Goal: Transaction & Acquisition: Purchase product/service

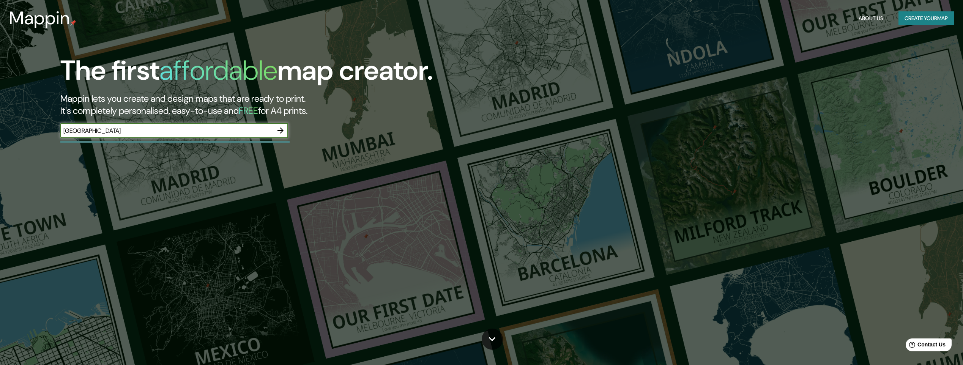
type input "gothenburg"
click at [281, 132] on icon "button" at bounding box center [280, 130] width 9 height 9
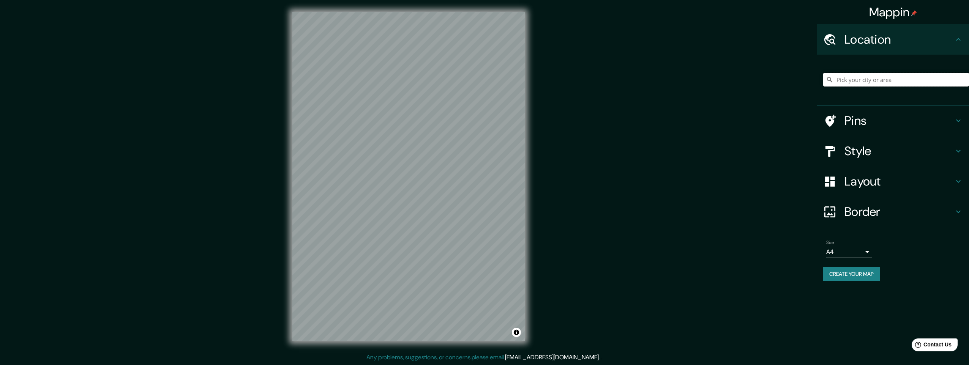
click at [838, 80] on input "Pick your city or area" at bounding box center [896, 80] width 146 height 14
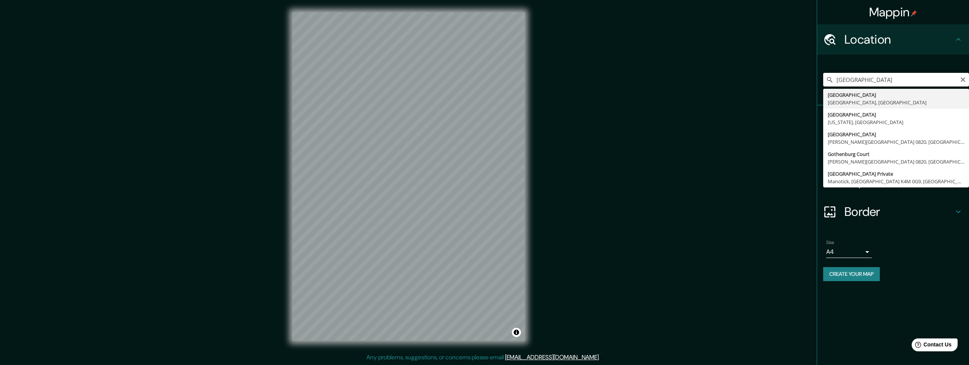
type input "Gothenburg, Västra Götaland, Sweden"
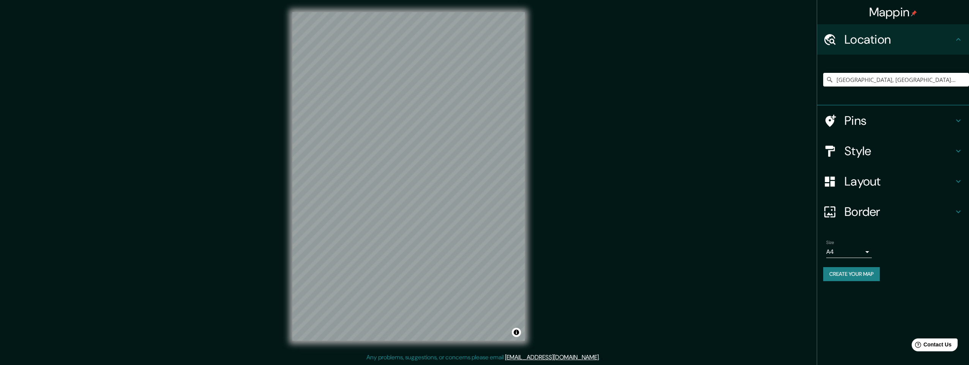
click at [860, 180] on h4 "Layout" at bounding box center [899, 181] width 109 height 15
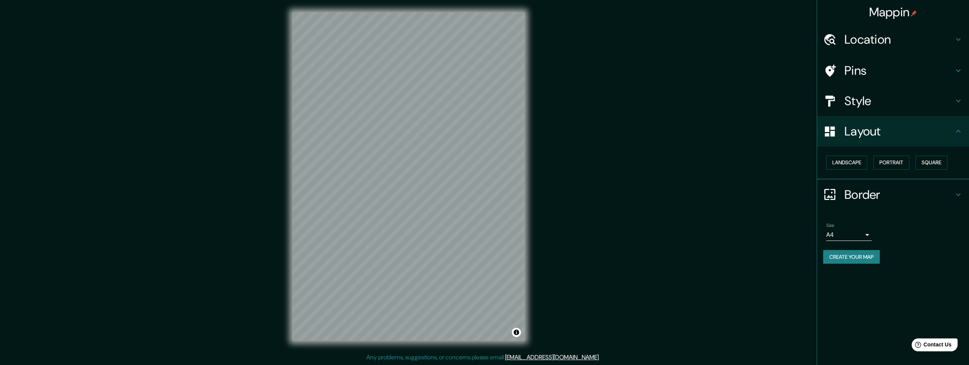
click at [859, 103] on h4 "Style" at bounding box center [899, 100] width 109 height 15
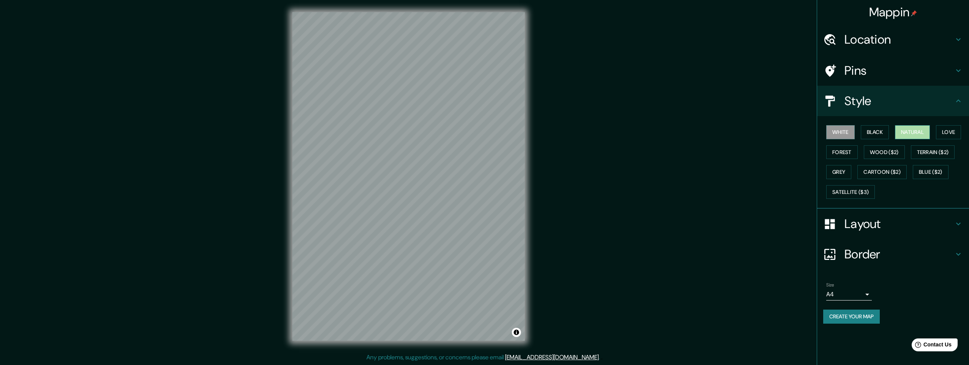
click at [913, 134] on button "Natural" at bounding box center [912, 132] width 35 height 14
click at [589, 186] on div "Mappin Location Gothenburg, Västra Götaland, Sweden Pins Style White Black Natu…" at bounding box center [484, 182] width 969 height 365
click at [853, 72] on h4 "Pins" at bounding box center [899, 70] width 109 height 15
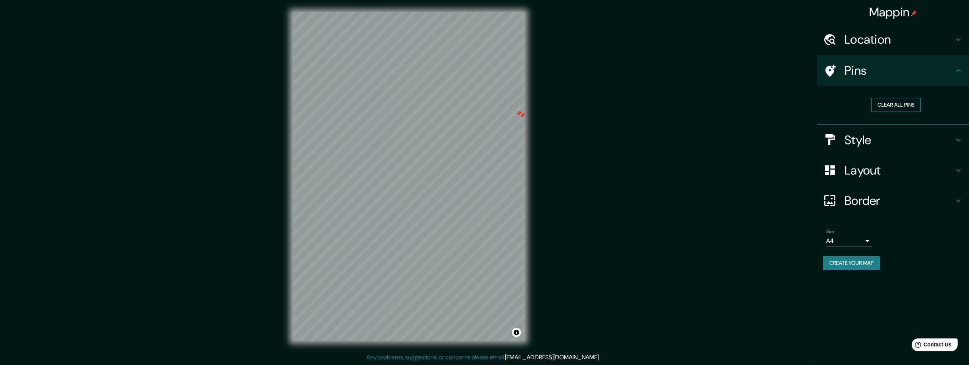
click at [891, 105] on button "Clear all pins" at bounding box center [896, 105] width 49 height 14
click at [850, 72] on h4 "Pins" at bounding box center [899, 70] width 109 height 15
click at [896, 103] on button "Clear all pins" at bounding box center [896, 105] width 49 height 14
click at [885, 103] on button "Clear all pins" at bounding box center [896, 105] width 49 height 14
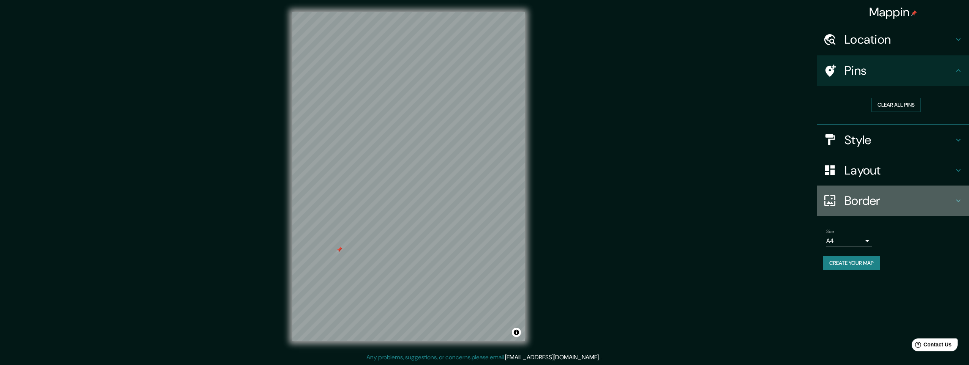
click at [862, 204] on h4 "Border" at bounding box center [899, 200] width 109 height 15
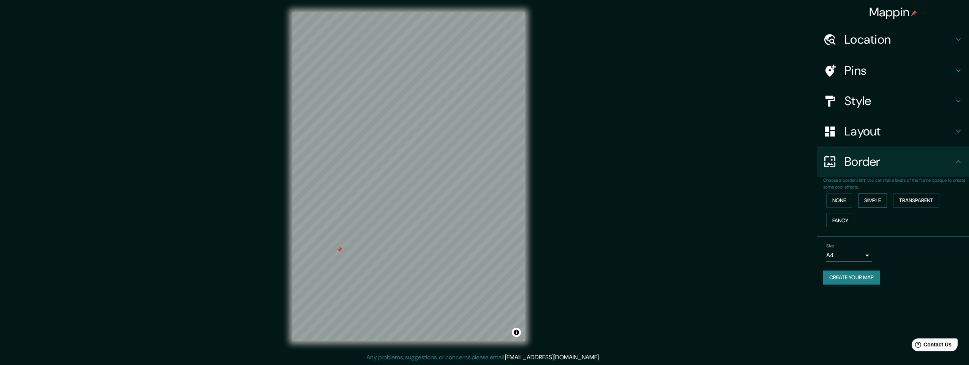
click at [875, 202] on button "Simple" at bounding box center [872, 201] width 29 height 14
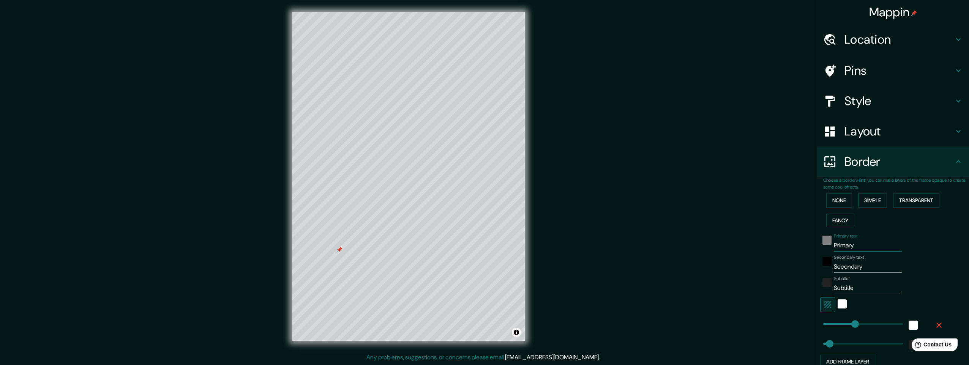
drag, startPoint x: 856, startPoint y: 245, endPoint x: 819, endPoint y: 242, distance: 36.9
click at [820, 242] on div "Primary text Primary" at bounding box center [882, 243] width 125 height 18
click at [823, 242] on div "black" at bounding box center [827, 240] width 9 height 9
drag, startPoint x: 793, startPoint y: 254, endPoint x: 854, endPoint y: 244, distance: 62.0
click at [854, 244] on input "Primary" at bounding box center [868, 246] width 68 height 12
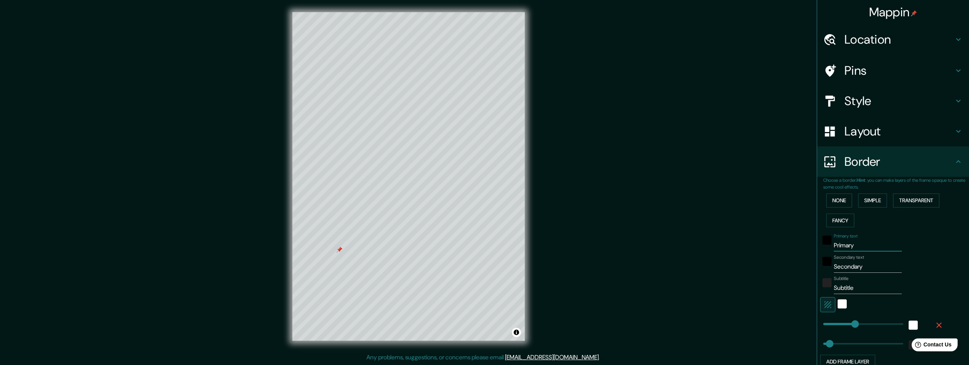
click at [852, 245] on input "Primary" at bounding box center [868, 246] width 68 height 12
type input "Primar"
type input "245"
type input "49"
type input "Prima"
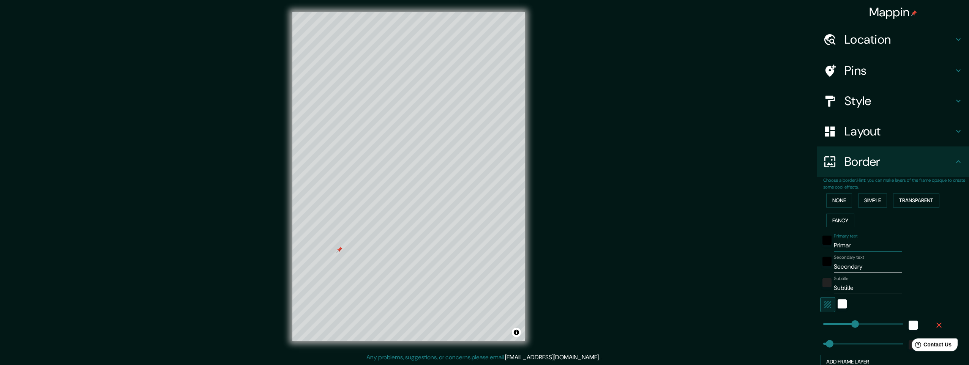
type input "245"
type input "49"
type input "Prim"
type input "245"
type input "49"
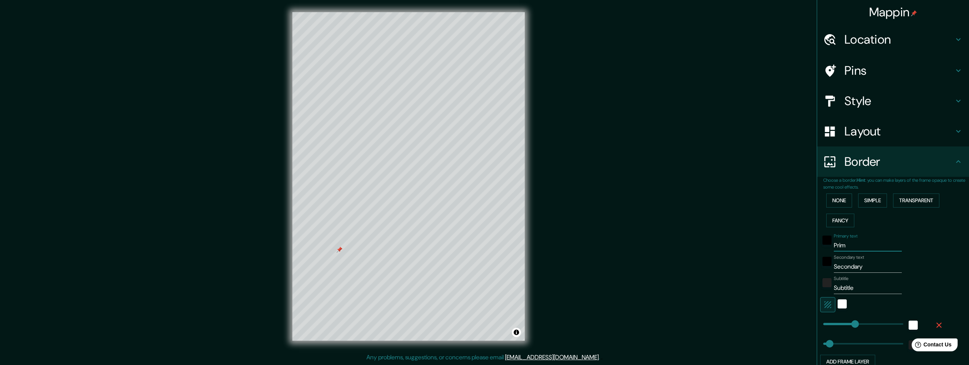
type input "Pri"
type input "245"
type input "49"
type input "Pr"
type input "245"
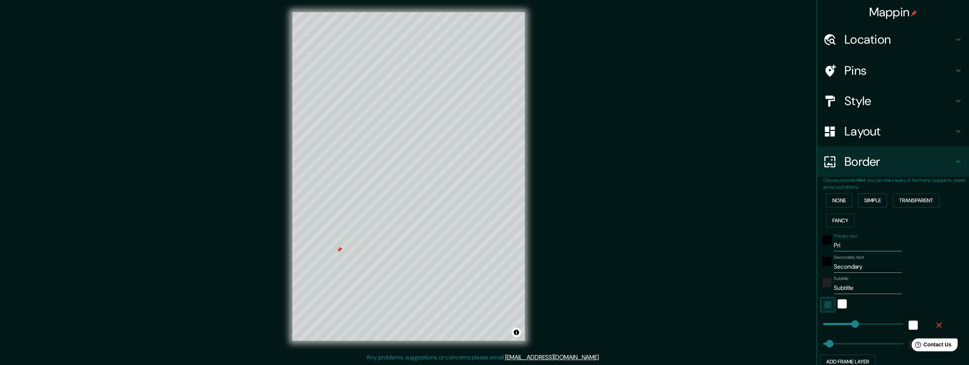
type input "49"
type input "P"
type input "245"
type input "49"
type input "245"
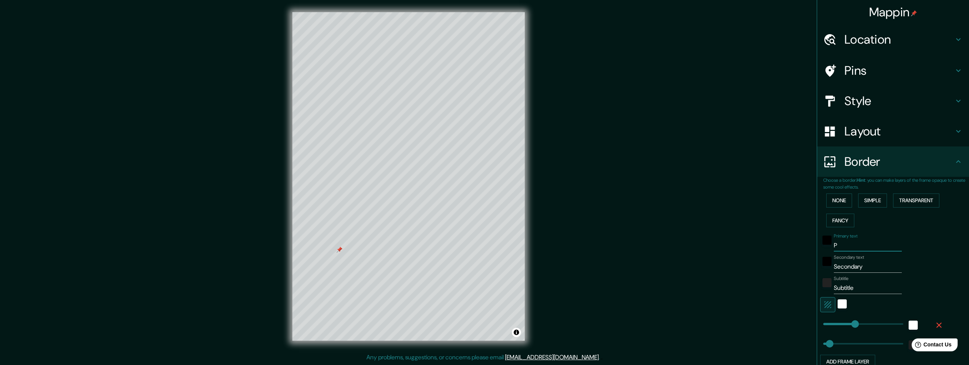
type input "49"
paste input "Göteborg"
type input "Göteborg"
type input "245"
type input "49"
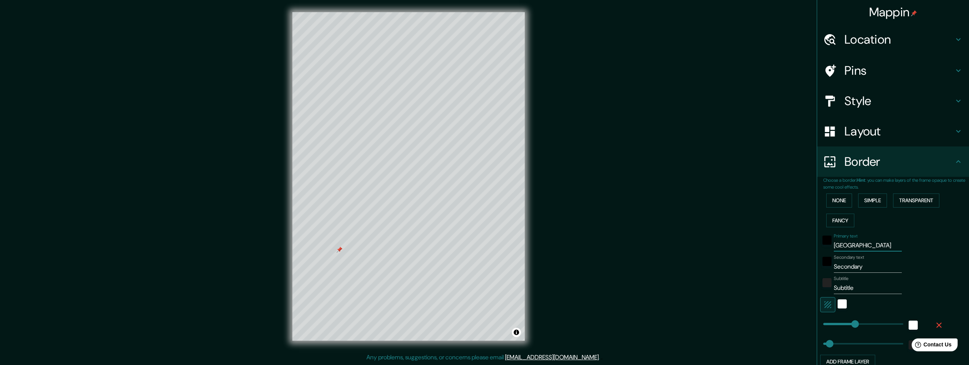
click at [834, 247] on input "Göteborg" at bounding box center [868, 246] width 68 height 12
type input "Göteborg"
click at [844, 268] on input "Secondary" at bounding box center [868, 267] width 68 height 12
drag, startPoint x: 861, startPoint y: 268, endPoint x: 802, endPoint y: 269, distance: 58.9
click at [802, 269] on div "Mappin Location Gothenburg, Västra Götaland, Sweden Pins Style Layout Border Ch…" at bounding box center [484, 182] width 969 height 365
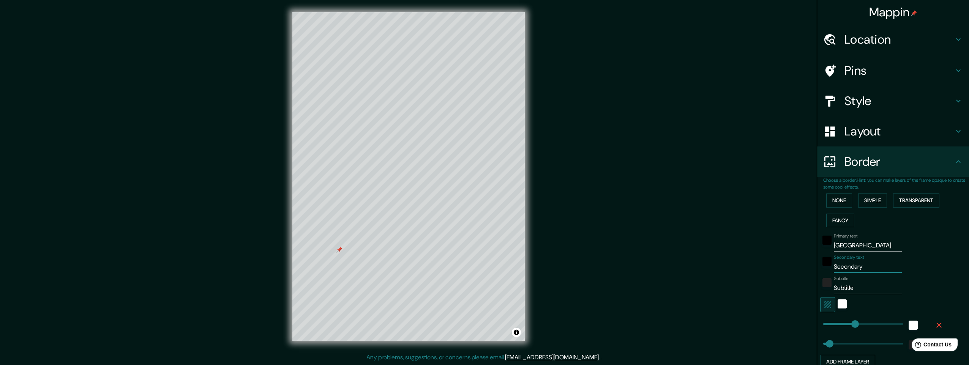
paste input "ö"
type input "ö"
type input "245"
type input "49"
type input "öv"
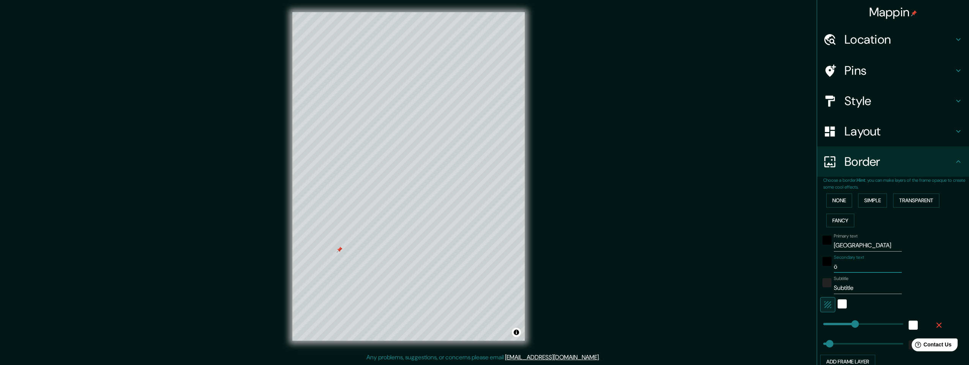
type input "245"
type input "49"
type input "övr"
type input "245"
type input "49"
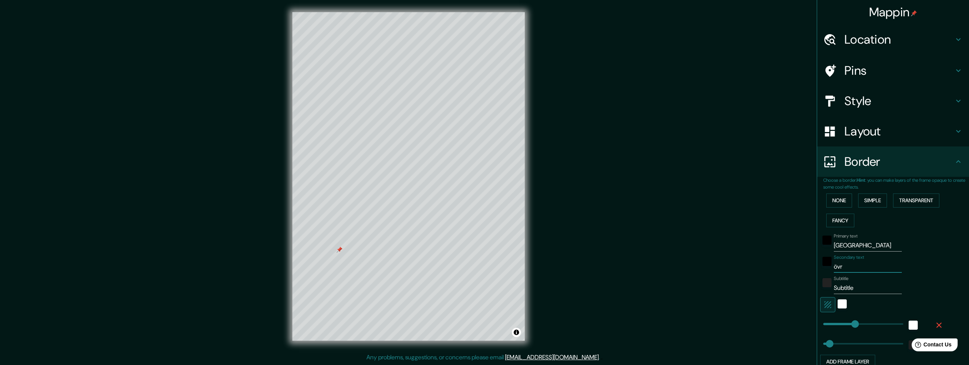
type input "övre"
type input "245"
type input "49"
type input "övre"
type input "245"
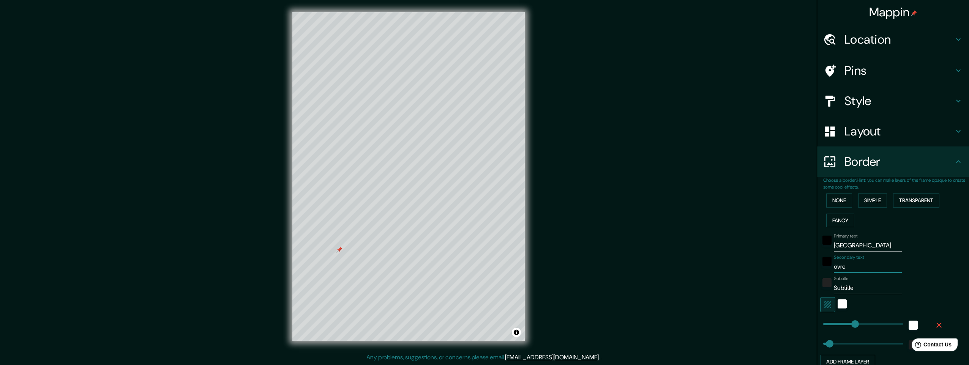
type input "49"
type input "övre h"
type input "245"
type input "49"
type input "övre hu"
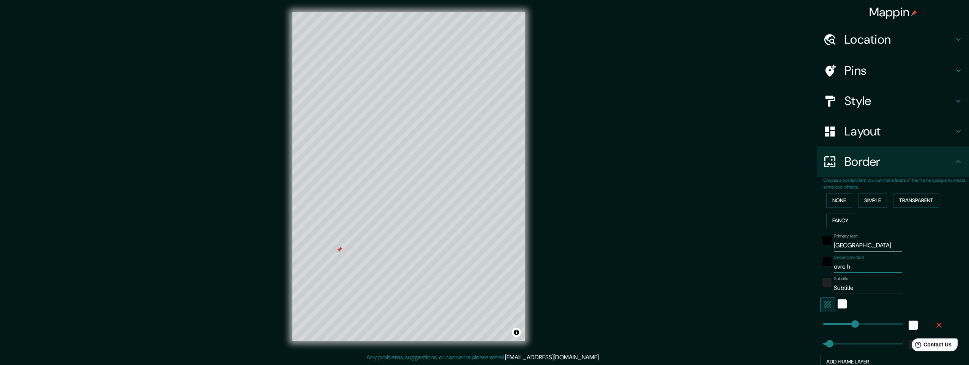
type input "245"
type input "49"
type input "övre hus"
type input "245"
type input "49"
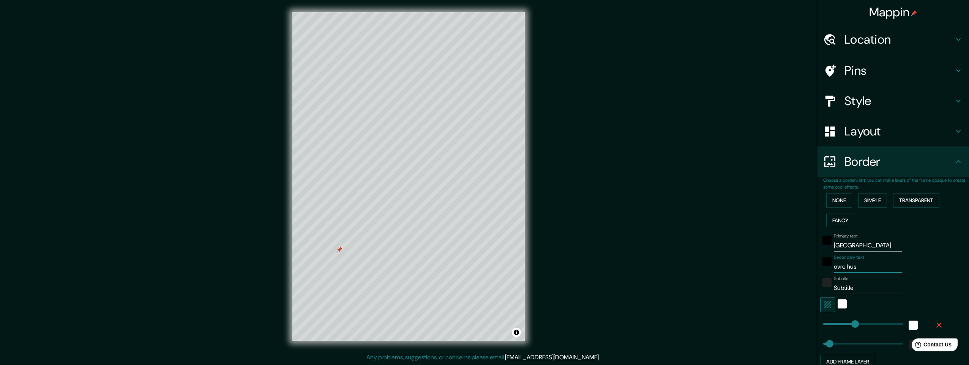
type input "övre husa"
type input "245"
type input "49"
type input "övre husar"
type input "245"
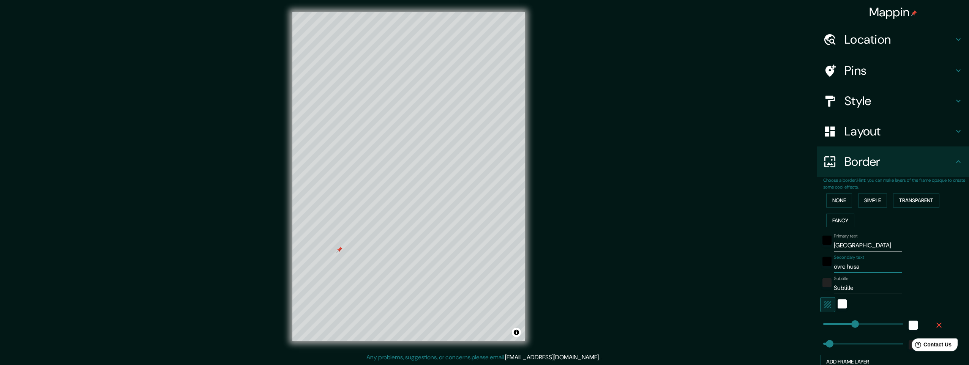
type input "49"
type input "övre husarg"
type input "245"
type input "49"
type input "övre husarga"
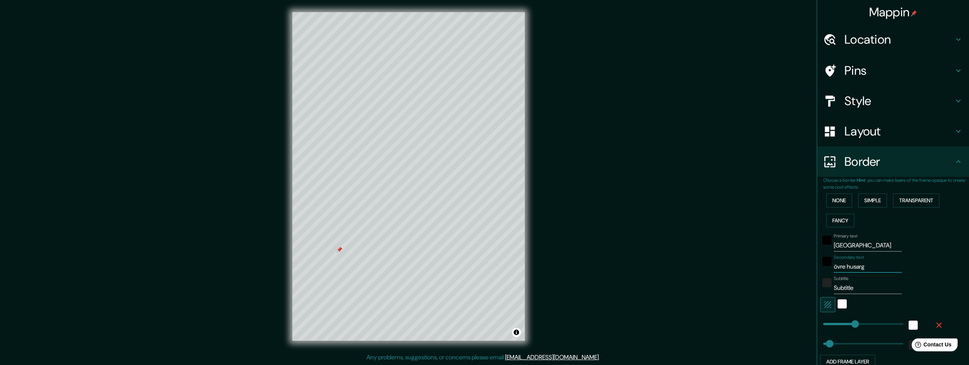
type input "245"
type input "49"
type input "övre husargat"
type input "245"
type input "49"
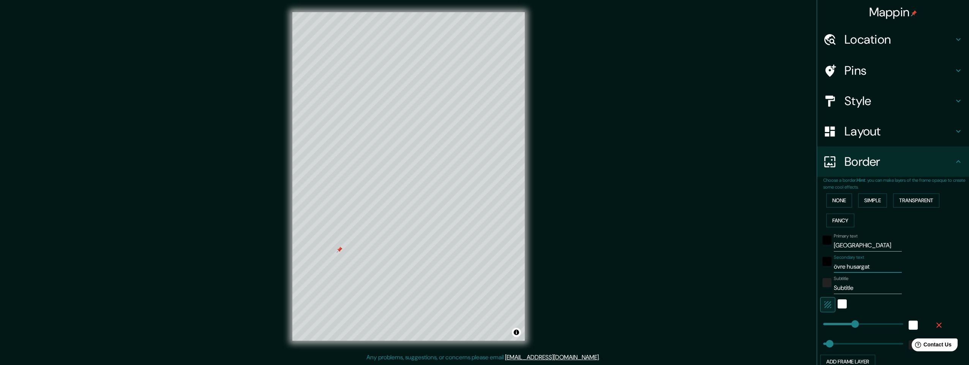
type input "övre husargata"
type input "245"
type input "49"
type input "övre husargatan"
type input "245"
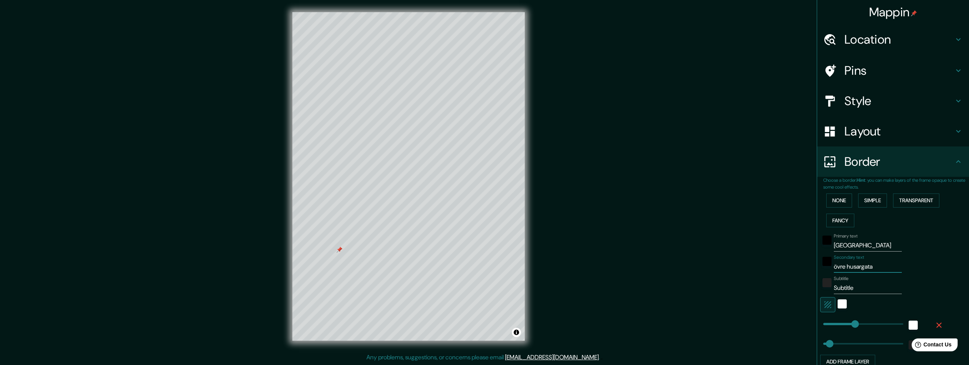
type input "49"
type input "övre husargatan"
type input "245"
type input "49"
type input "övre husargatan 2"
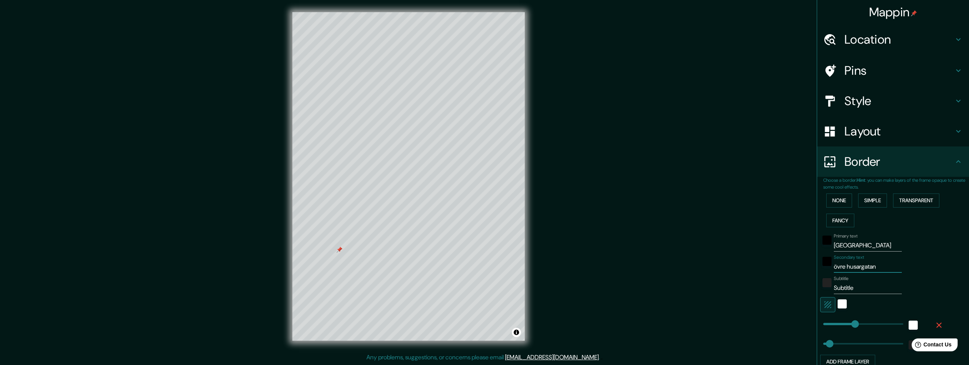
type input "245"
type input "49"
type input "övre husargatan 25"
type input "245"
type input "49"
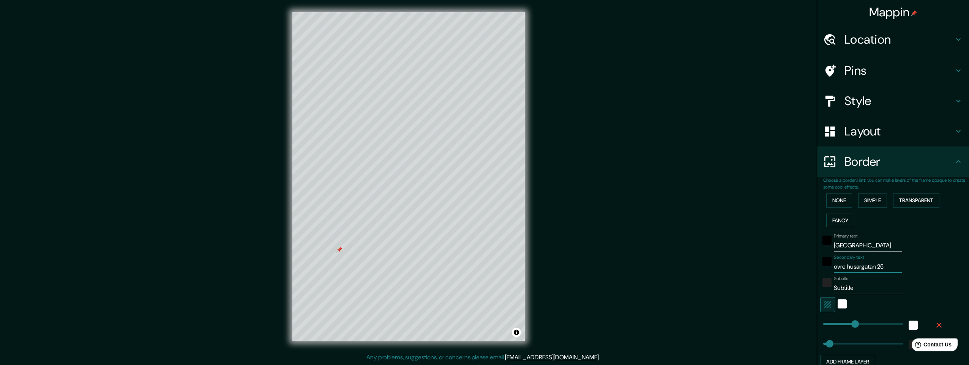
type input "övre husargatan 25B"
type input "245"
type input "49"
type input "övre husargatan 25B"
click at [851, 286] on input "Subtitle" at bounding box center [868, 288] width 68 height 12
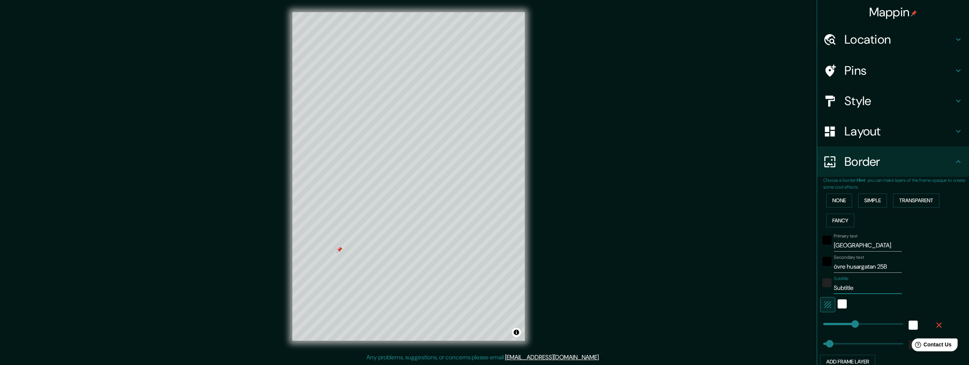
drag, startPoint x: 851, startPoint y: 286, endPoint x: 715, endPoint y: 295, distance: 136.2
click at [715, 295] on div "Mappin Location Gothenburg, Västra Götaland, Sweden Pins Style Layout Border Ch…" at bounding box center [484, 182] width 969 height 365
type input "5"
type input "245"
type input "49"
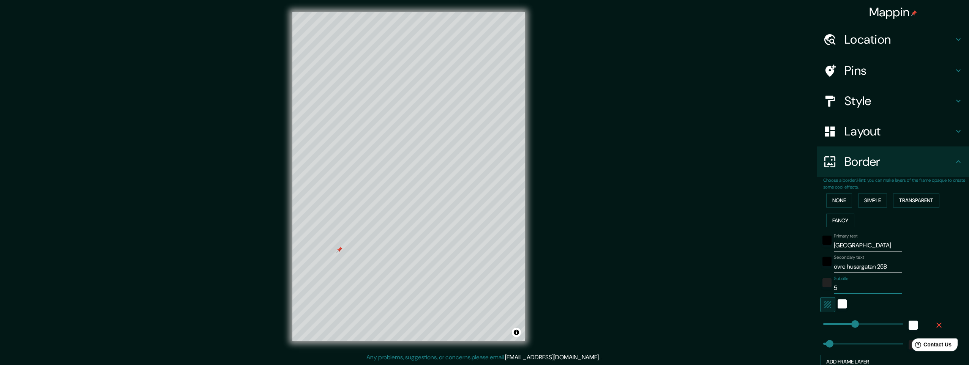
type input "57"
type input "245"
type input "49"
type input "57."
type input "245"
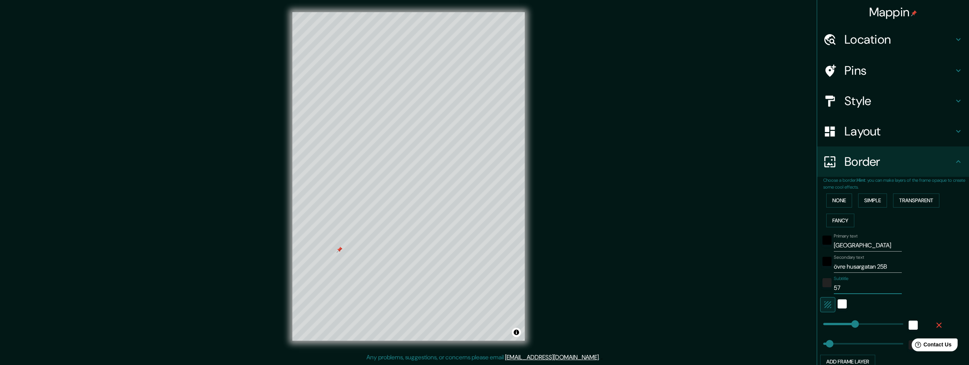
type input "49"
type input "57.6"
type input "245"
type input "49"
type input "57.69"
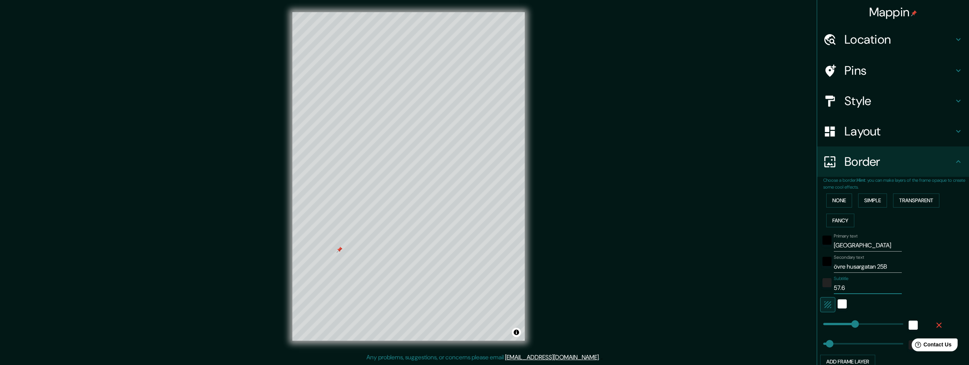
type input "245"
type input "49"
type input "57.691"
type input "245"
type input "49"
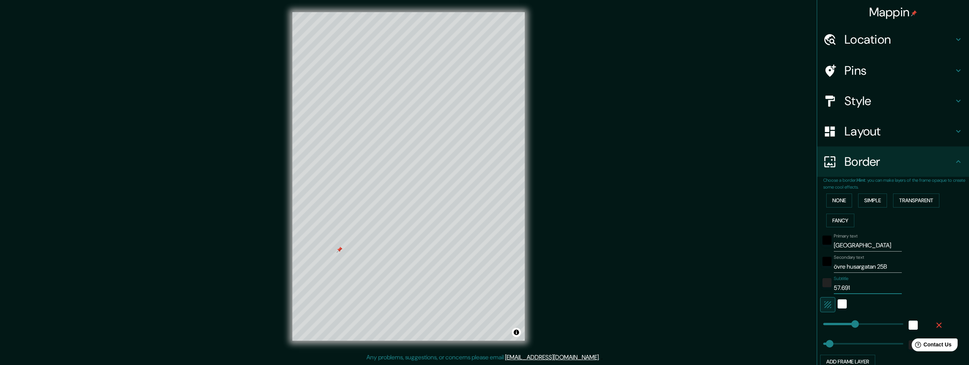
type input "57.691°"
type input "245"
type input "49"
type input "57.691°"
type input "245"
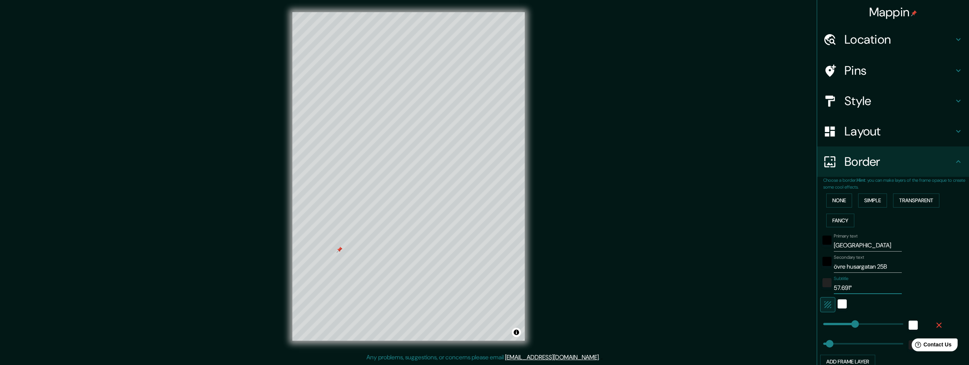
type input "49"
type input "57.691° N"
type input "245"
type input "49"
type input "57.691° N"
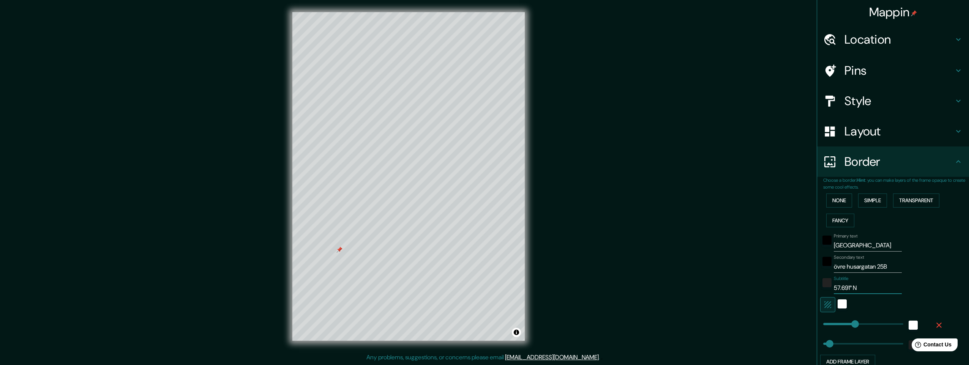
type input "245"
type input "49"
type input "57.691° N /"
type input "245"
type input "49"
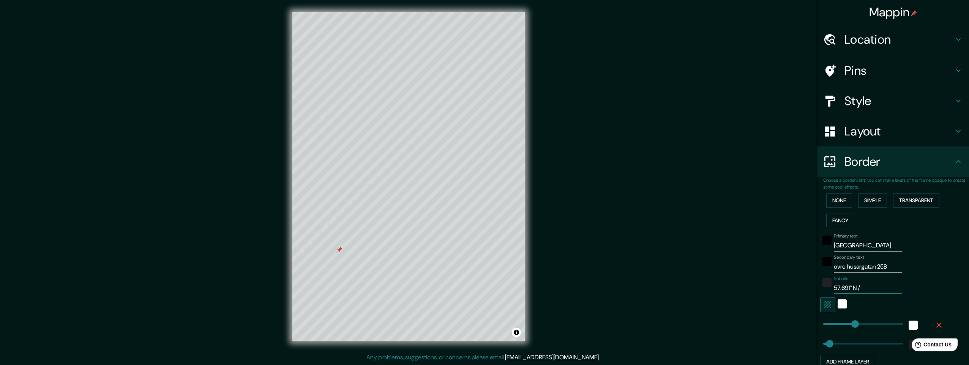
type input "57.691° N /"
type input "245"
type input "49"
type input "57.691° N / 1"
type input "245"
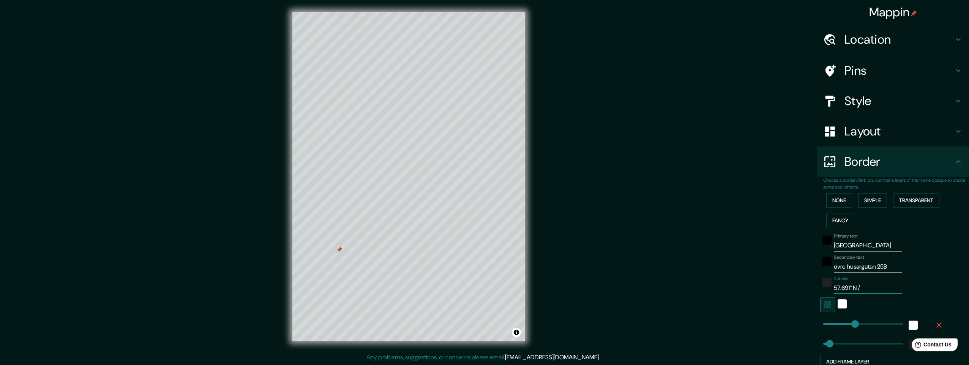
type input "49"
type input "57.691° N / 11"
type input "245"
type input "49"
type input "57.691° N / 11."
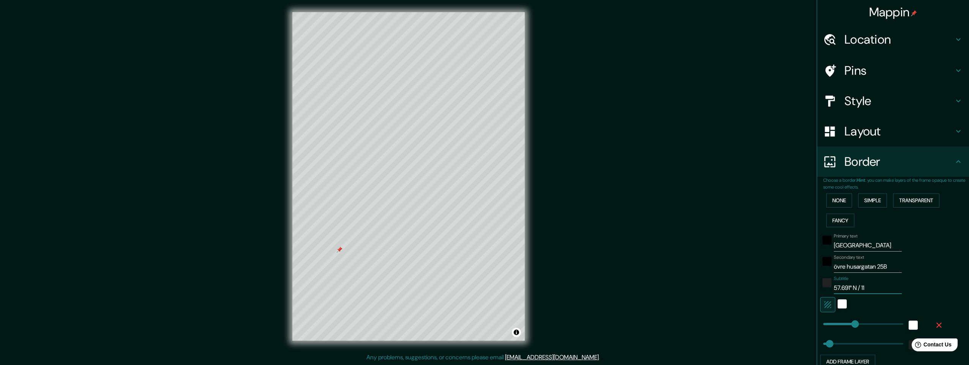
type input "245"
type input "49"
type input "57.691° N / 11.9"
type input "245"
type input "49"
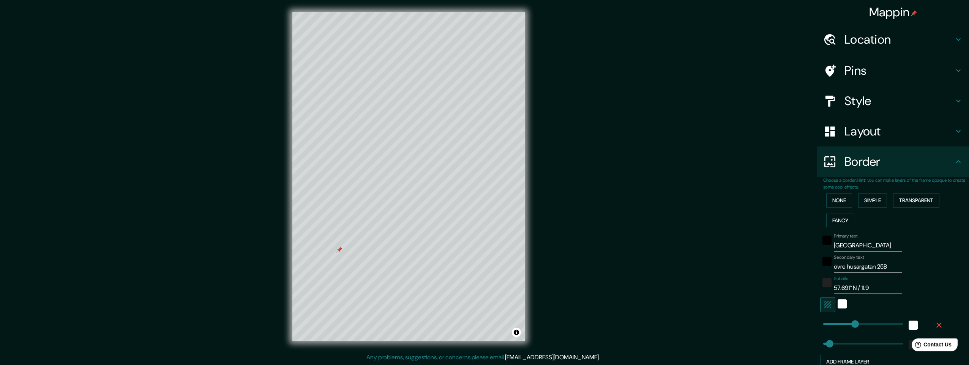
type input "57.691° N / 11.95"
type input "245"
type input "49"
type input "57.691° N / 11.954"
type input "245"
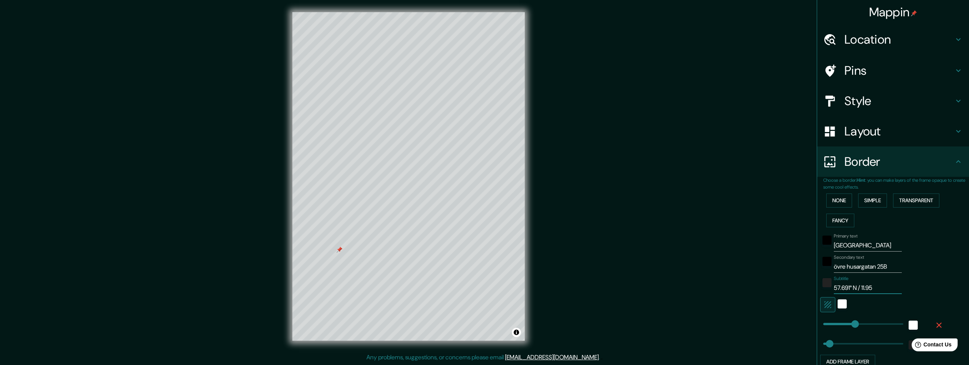
type input "49"
type input "57.691° N / 11.954°"
type input "245"
type input "49"
type input "57.691° N / 11.954°"
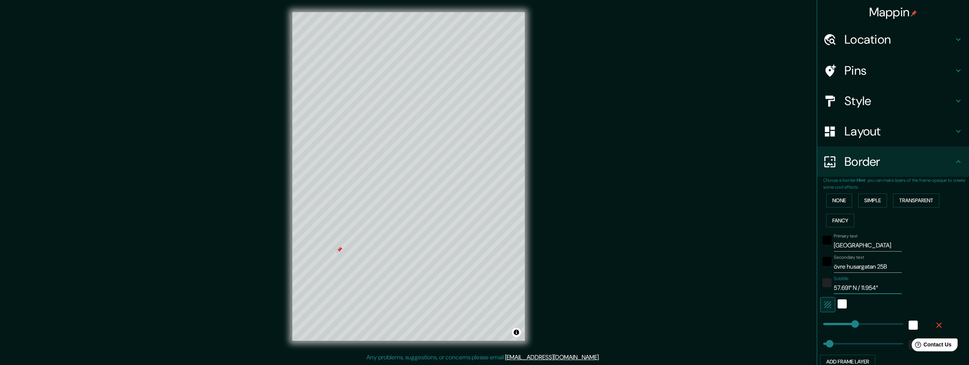
type input "245"
type input "49"
type input "57.691° N / 11.954° E"
type input "245"
type input "49"
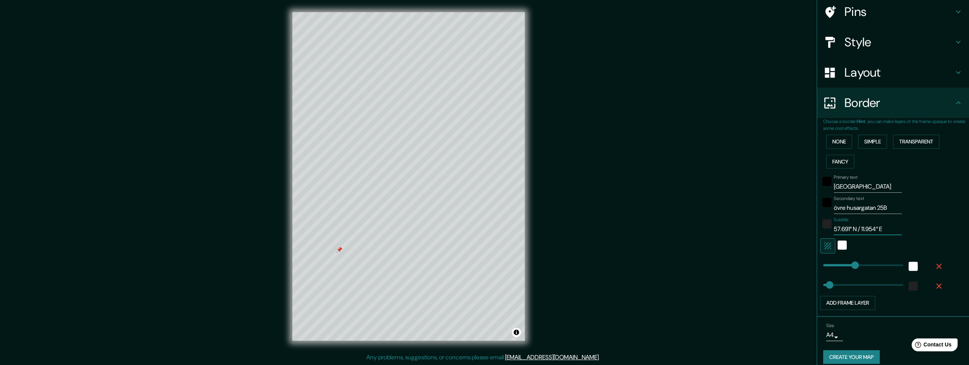
scroll to position [67, 0]
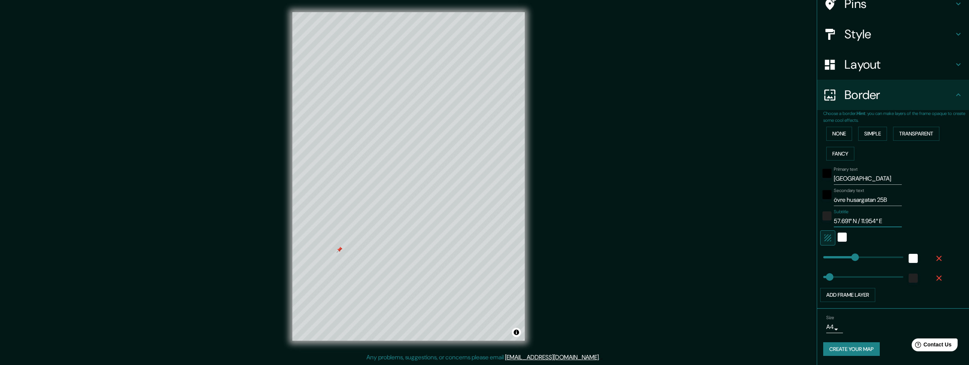
type input "57.691° N / 11.954° E"
click at [848, 351] on button "Create your map" at bounding box center [851, 350] width 57 height 14
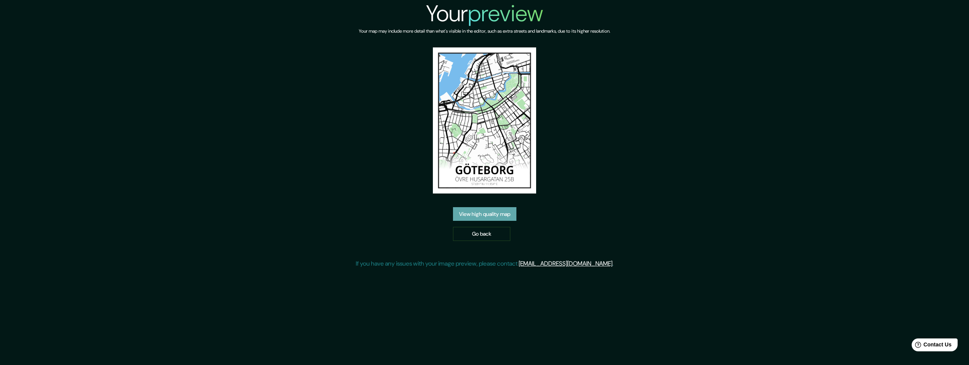
click at [491, 215] on link "View high quality map" at bounding box center [484, 214] width 63 height 14
click at [491, 215] on div "Your preview Your map may include more detail than what's visible in the editor…" at bounding box center [484, 182] width 969 height 365
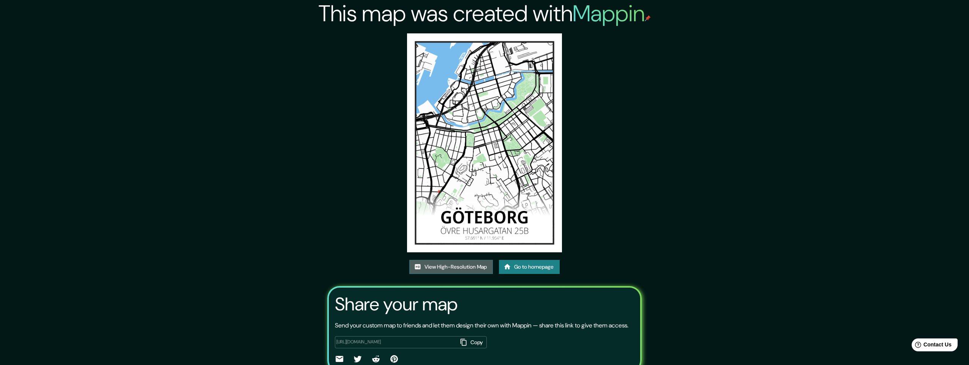
click at [451, 260] on link "View High-Resolution Map" at bounding box center [451, 267] width 84 height 14
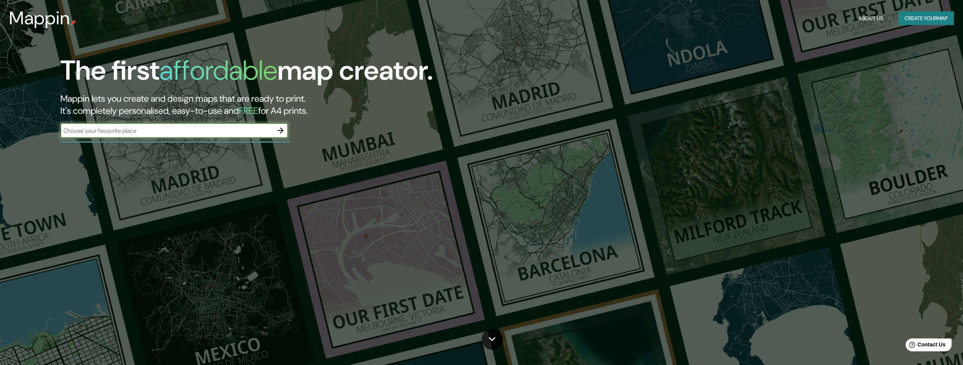
click at [279, 130] on icon "button" at bounding box center [280, 130] width 9 height 9
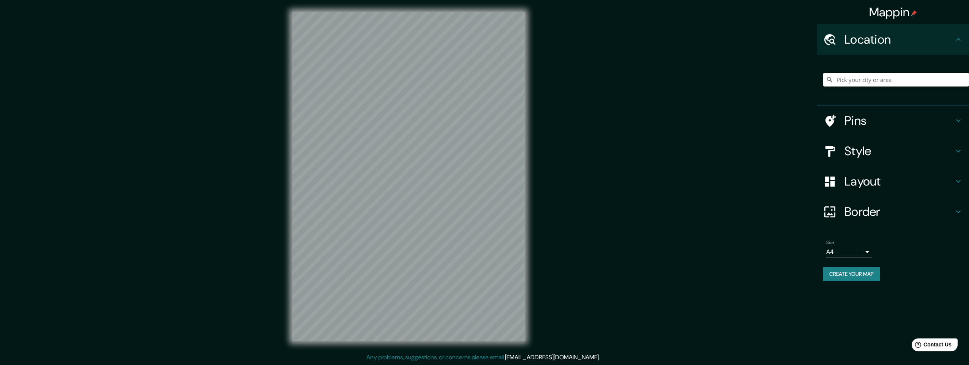
click at [842, 76] on input "Pick your city or area" at bounding box center [896, 80] width 146 height 14
paste input "[STREET_ADDRESS]"
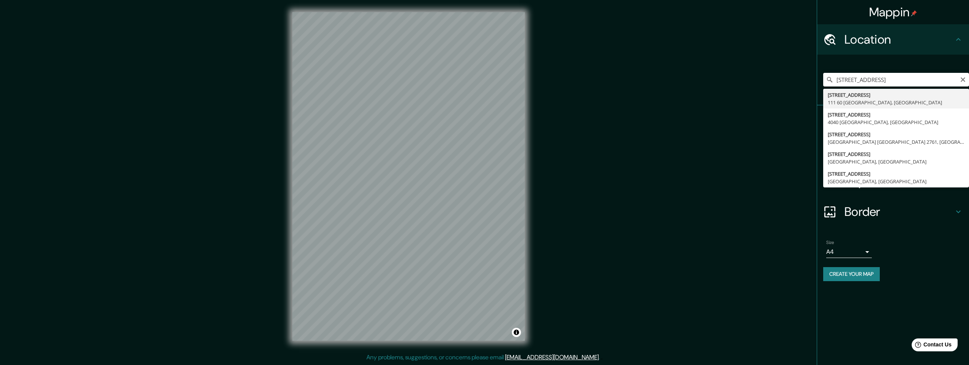
type input "[STREET_ADDRESS]"
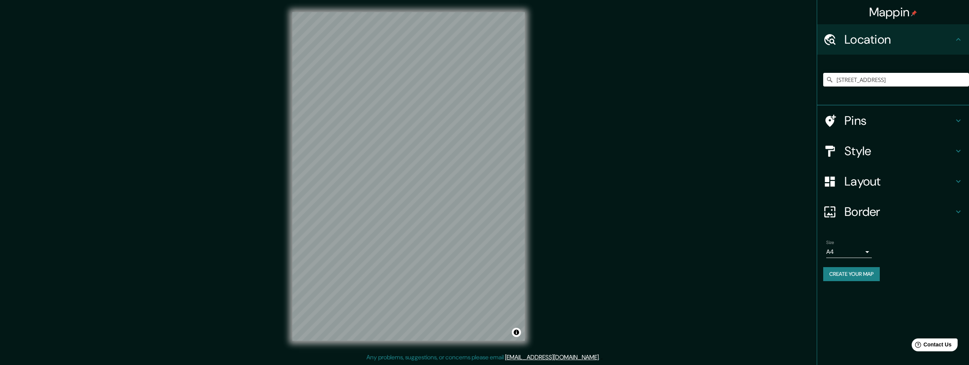
click at [854, 152] on h4 "Style" at bounding box center [899, 151] width 109 height 15
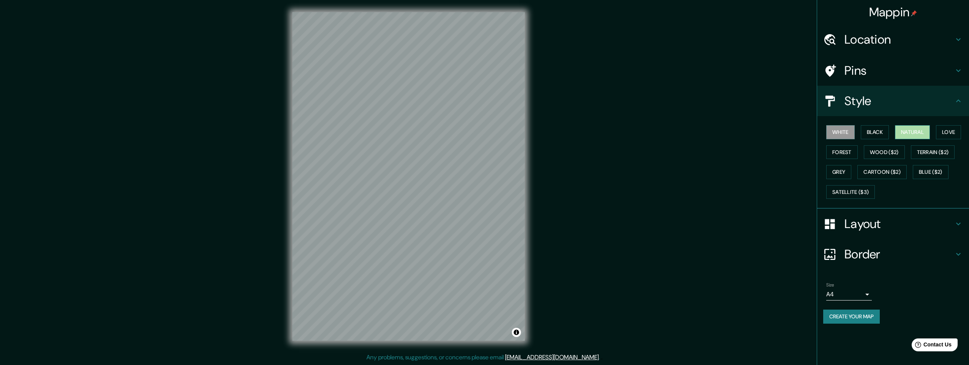
click at [912, 131] on button "Natural" at bounding box center [912, 132] width 35 height 14
click at [859, 254] on h4 "Border" at bounding box center [899, 254] width 109 height 15
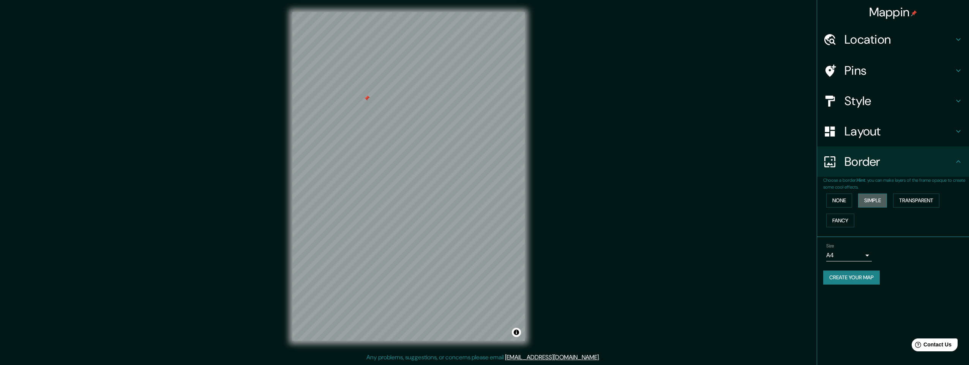
click at [875, 203] on button "Simple" at bounding box center [872, 201] width 29 height 14
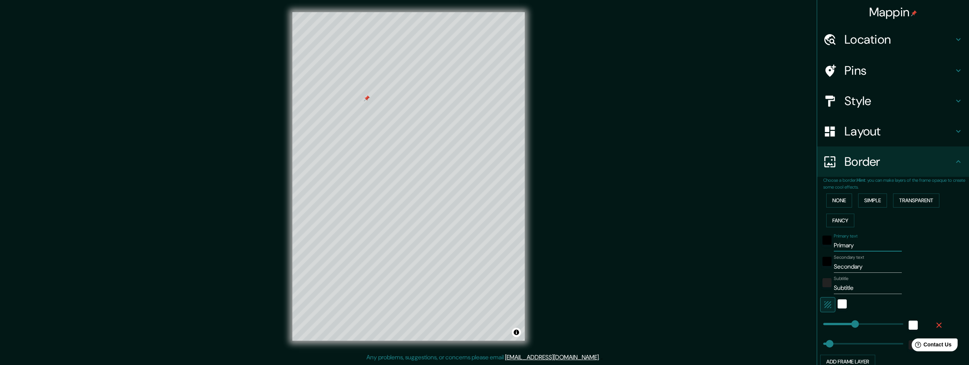
click at [851, 245] on input "Primary" at bounding box center [868, 246] width 68 height 12
type input "s"
type input "245"
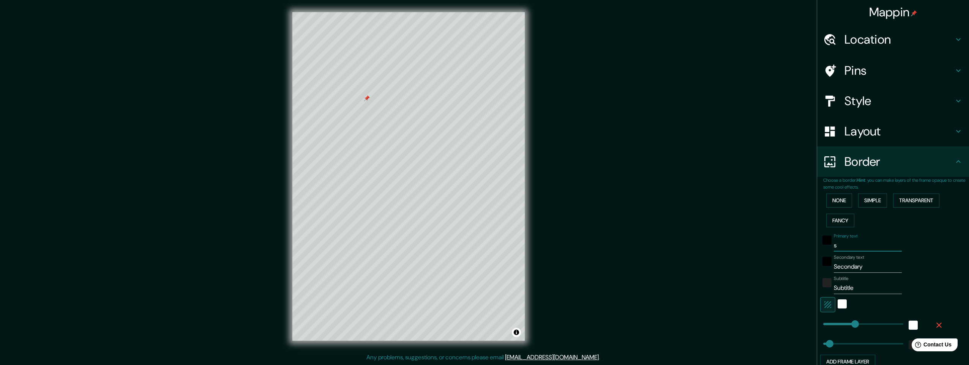
type input "49"
type input "st"
type input "245"
type input "49"
type input "sto"
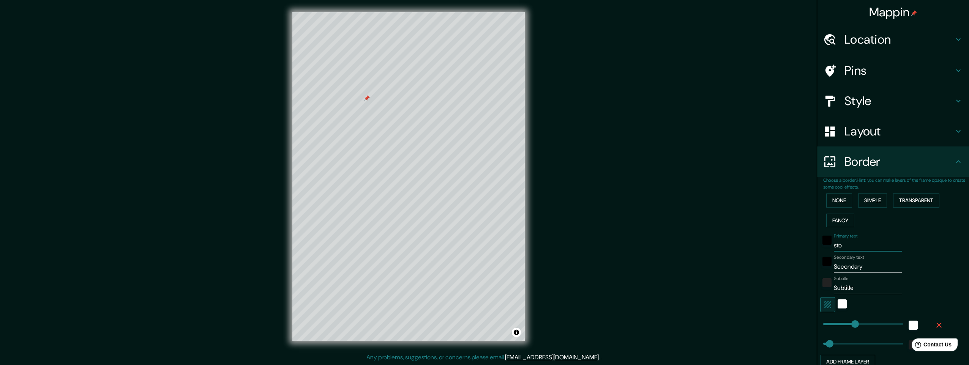
type input "245"
type input "49"
type input "stoc"
type input "245"
type input "49"
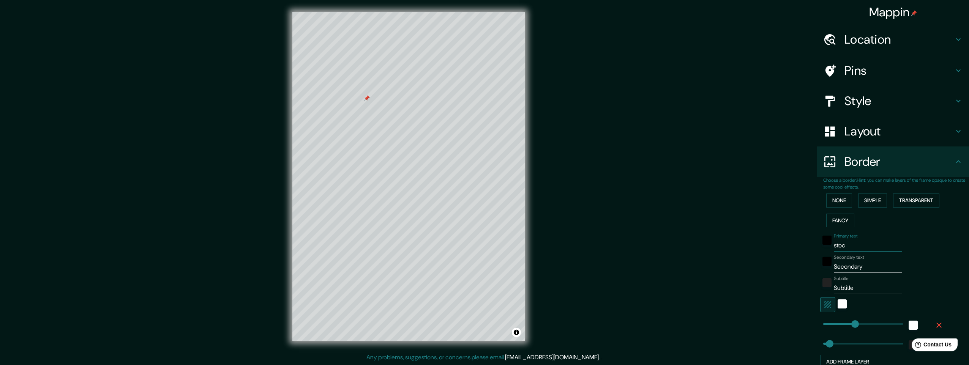
type input "stock"
type input "245"
type input "49"
type input "stockh"
type input "245"
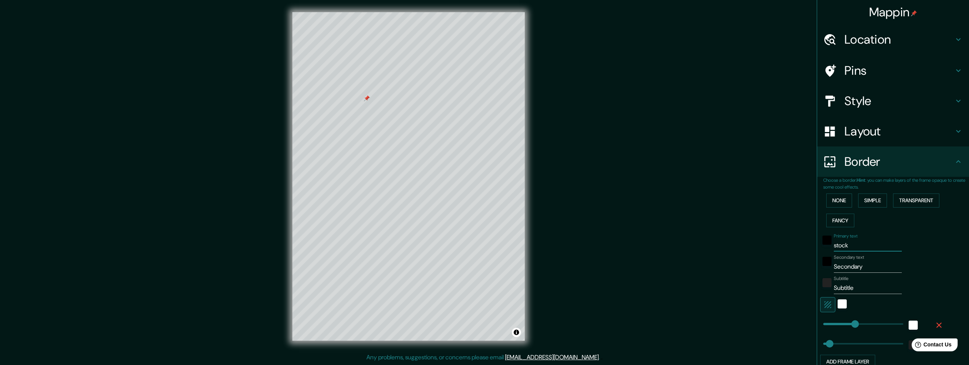
type input "49"
type input "stockho"
type input "245"
type input "49"
type input "stockhol"
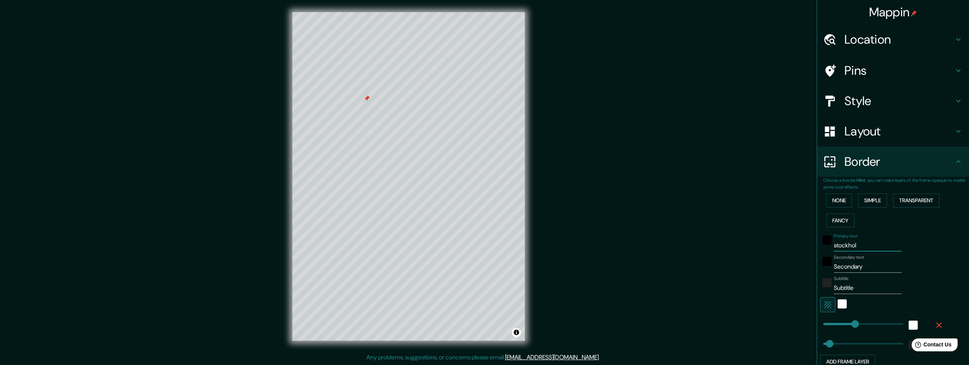
type input "245"
type input "49"
type input "[GEOGRAPHIC_DATA]"
type input "245"
type input "49"
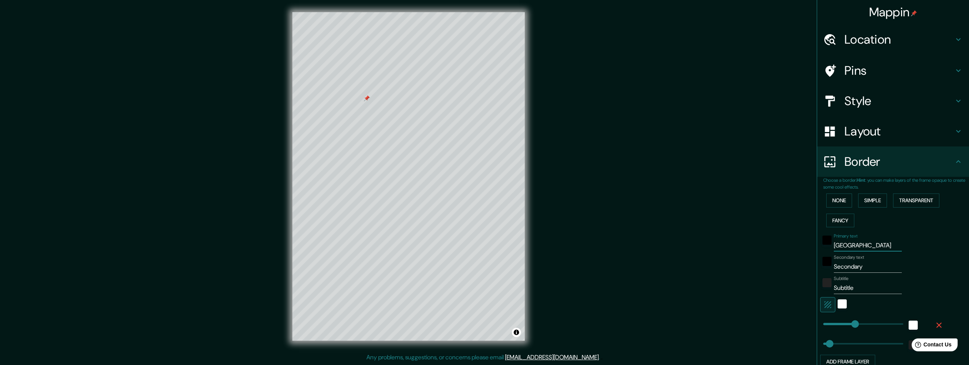
type input "[GEOGRAPHIC_DATA]"
drag, startPoint x: 862, startPoint y: 268, endPoint x: 748, endPoint y: 265, distance: 114.0
click at [748, 265] on div "Mappin Location [STREET_ADDRESS] Pins Style Layout Border Choose a border. Hint…" at bounding box center [484, 182] width 969 height 365
type input "k"
type input "245"
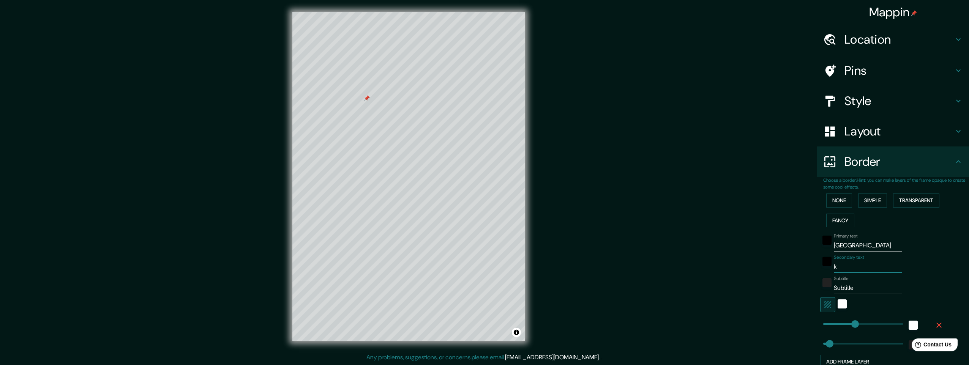
type input "49"
type input "ka"
type input "245"
type input "49"
type input "kam"
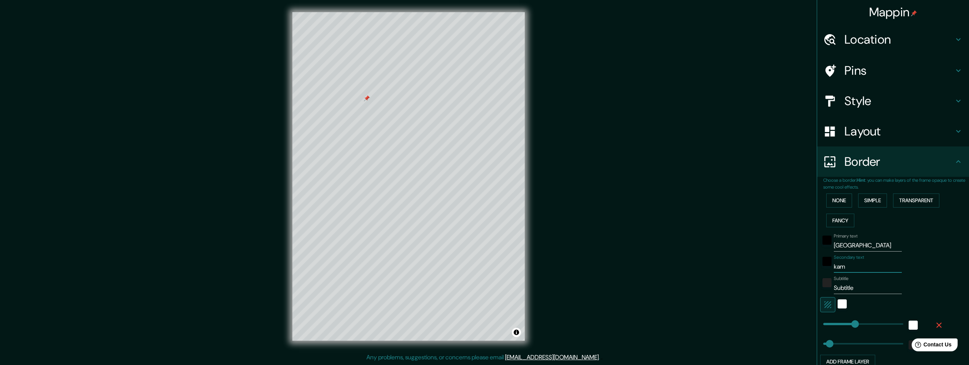
type input "245"
type input "49"
type input "[PERSON_NAME]"
type input "245"
type input "49"
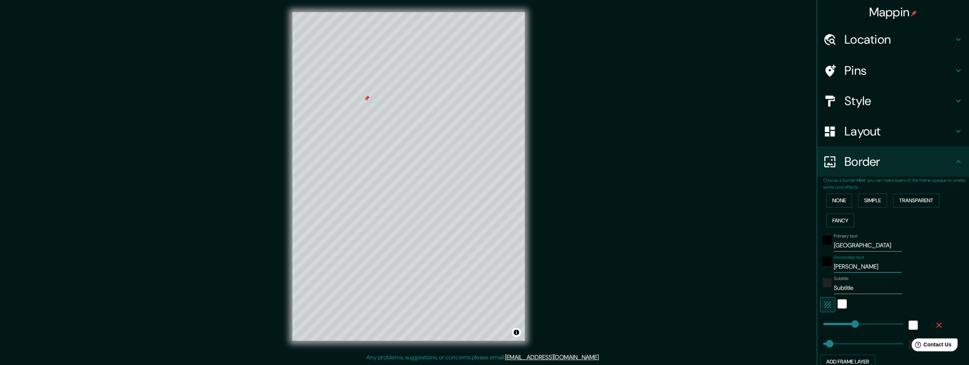
type input "kamma"
type input "245"
type input "49"
type input "kammak"
type input "245"
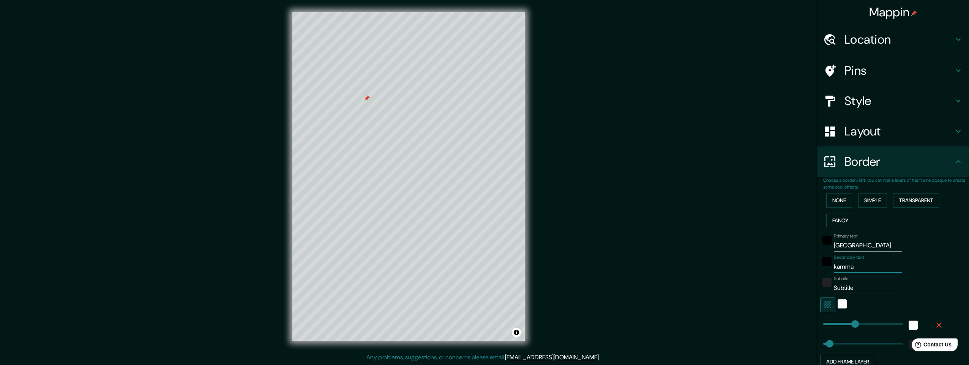
type input "49"
type input "kammaka"
type input "245"
type input "49"
type input "kammakar"
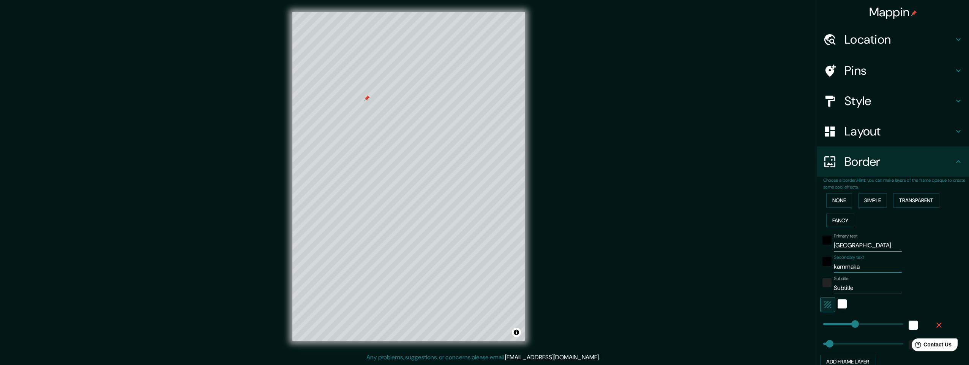
type input "245"
type input "49"
type input "kammakarg"
type input "245"
type input "49"
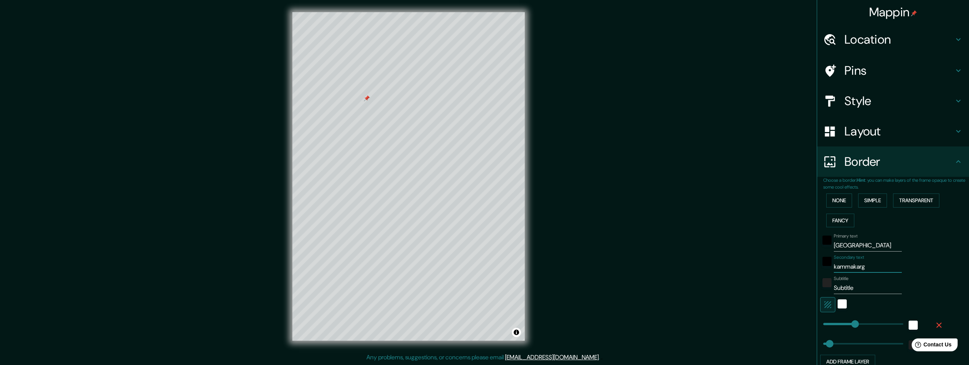
type input "kammakarga"
type input "245"
type input "49"
type input "kammakargat"
type input "245"
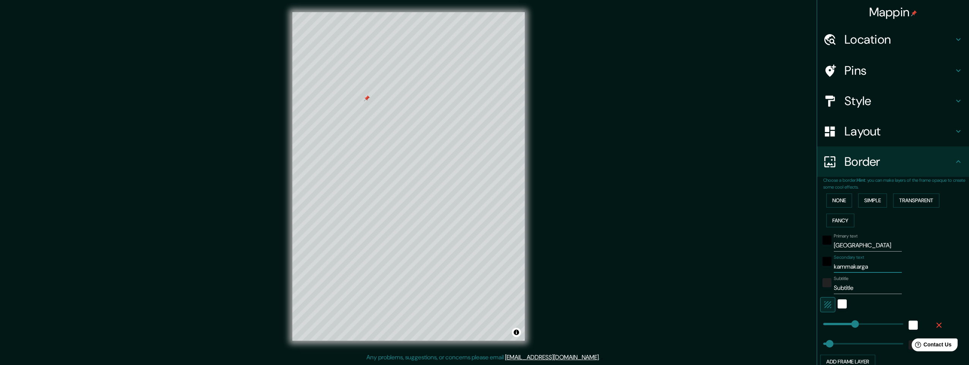
type input "49"
type input "kammakargata"
type input "245"
type input "49"
type input "kammakargatan"
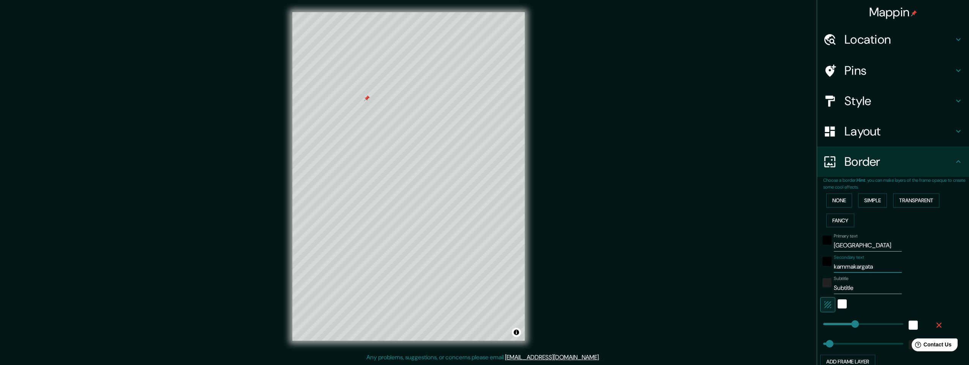
type input "245"
type input "49"
type input "kammakargatan"
type input "245"
type input "49"
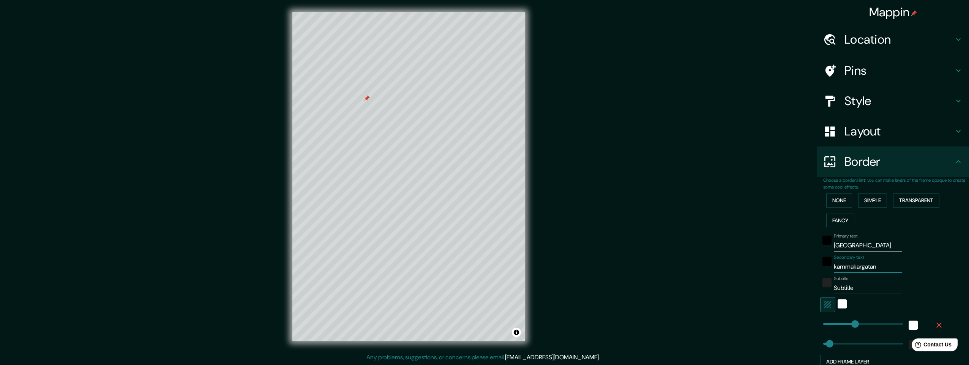
type input "kammakargatan 2"
type input "245"
type input "49"
type input "kammakargatan 23"
type input "245"
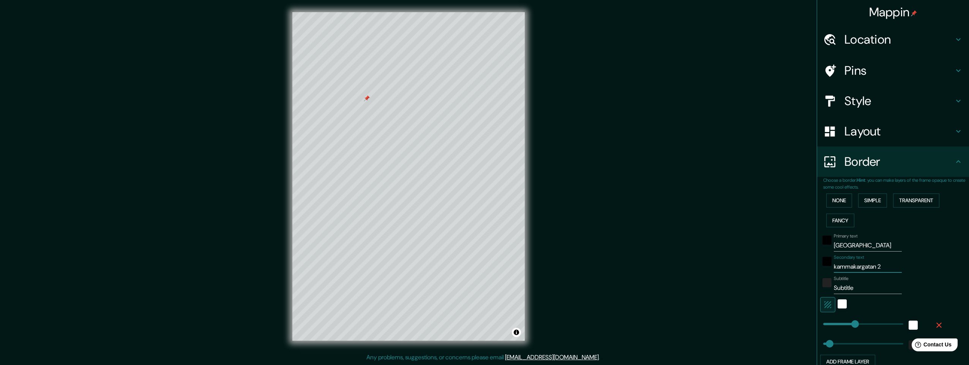
type input "49"
type input "kammakargatan 23"
drag, startPoint x: 855, startPoint y: 289, endPoint x: 688, endPoint y: 271, distance: 168.1
click at [714, 272] on div "Mappin Location [STREET_ADDRESS] Pins Style Layout Border Choose a border. Hint…" at bounding box center [484, 182] width 969 height 365
type input "5"
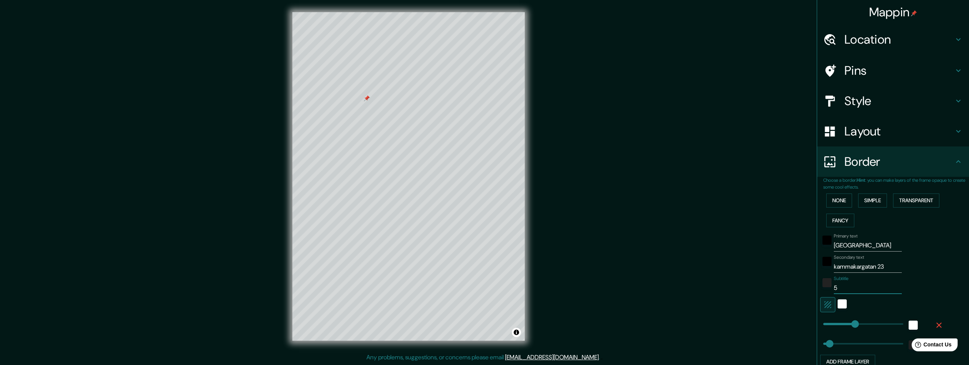
type input "245"
type input "49"
type input "59"
type input "245"
type input "49"
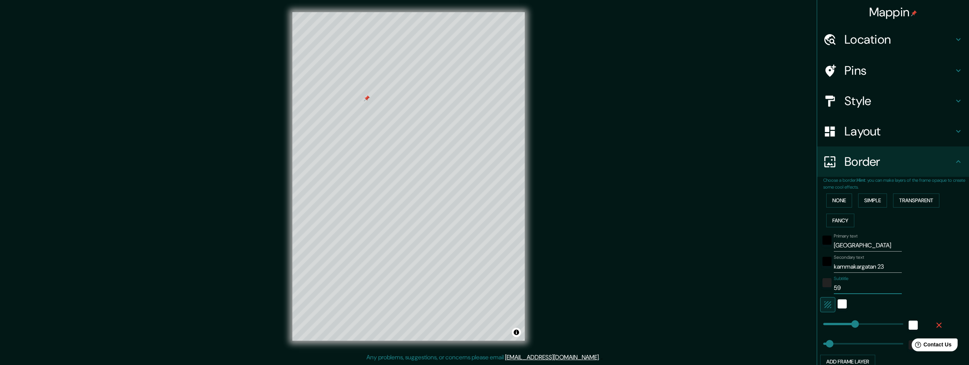
type input "59."
type input "245"
type input "49"
type input "59.3"
type input "245"
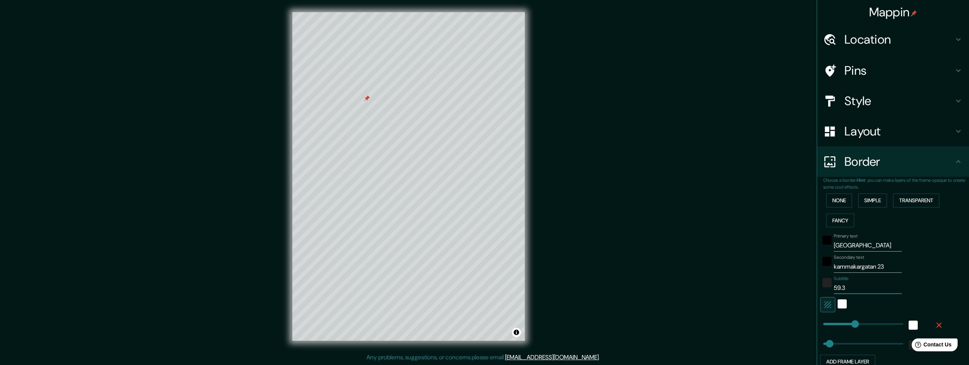
type input "49"
type input "59.33"
type input "245"
type input "49"
type input "59.337"
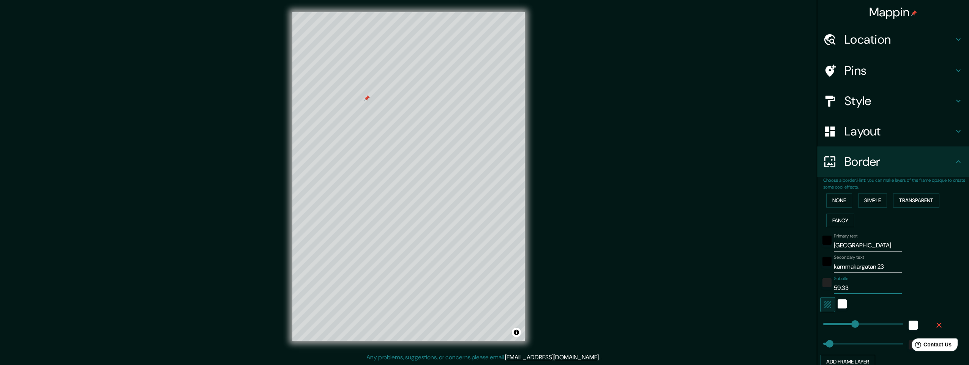
type input "245"
type input "49"
type input "59.337°"
type input "245"
type input "49"
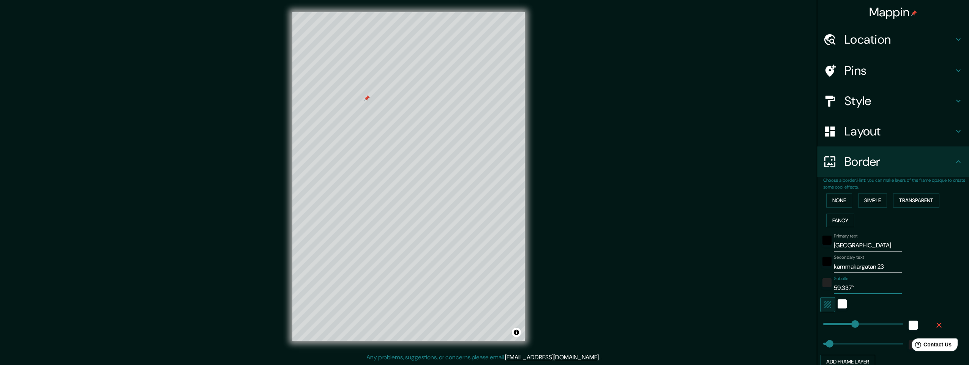
type input "59.337°"
type input "245"
type input "49"
type input "59.337° N"
type input "245"
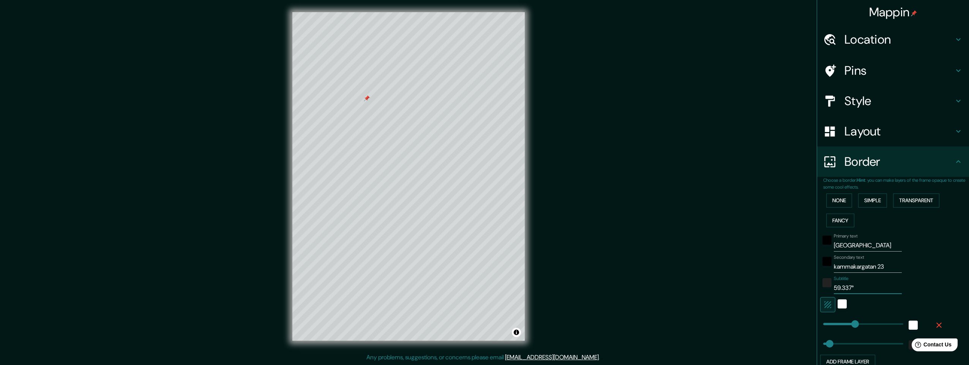
type input "49"
type input "59.337° N"
type input "245"
type input "49"
type input "59.337° N /"
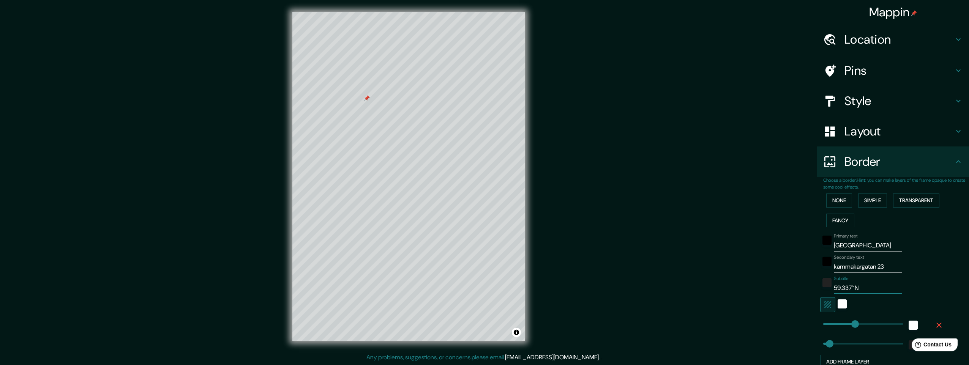
type input "245"
type input "49"
type input "59.337° N /"
type input "245"
type input "49"
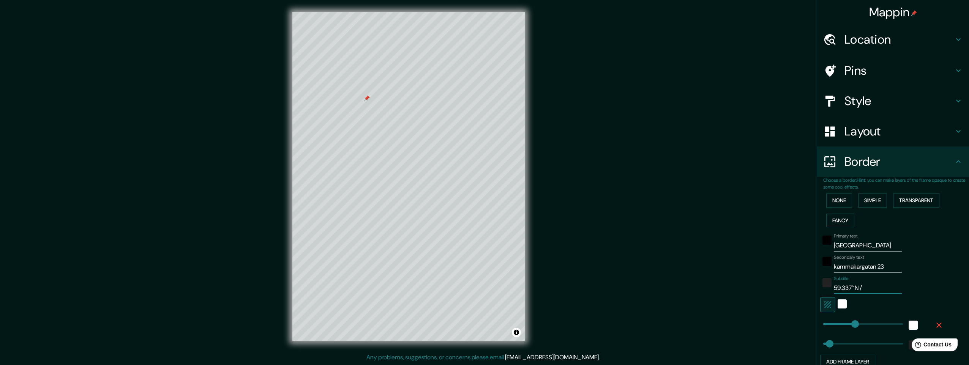
type input "59.337° N / 1"
type input "245"
type input "49"
type input "59.337° N / 18"
type input "245"
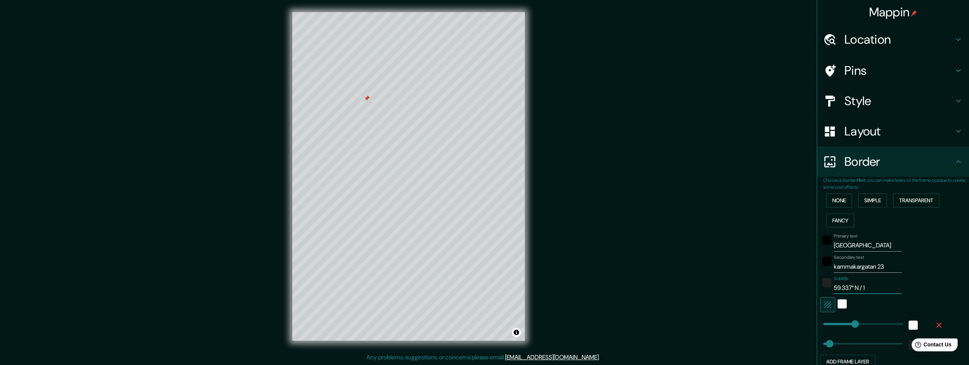
type input "49"
type input "59.337° N / 18."
type input "245"
type input "49"
type input "59.337° N / 18.0"
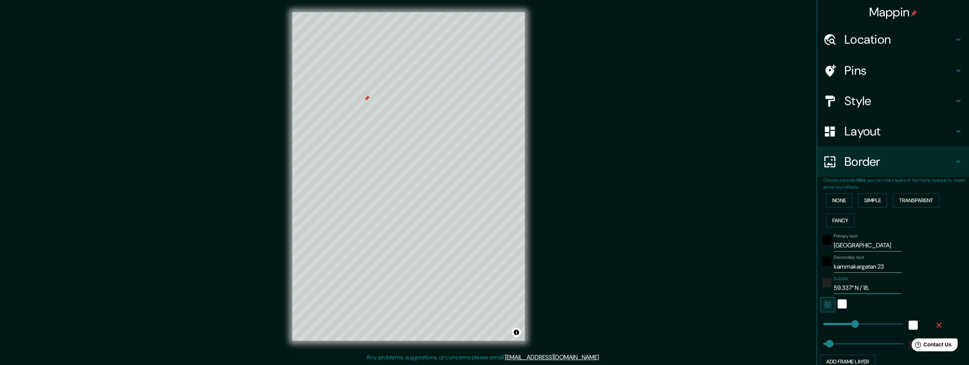
type input "245"
type input "49"
type input "59.337° N / 18.05"
type input "245"
type input "49"
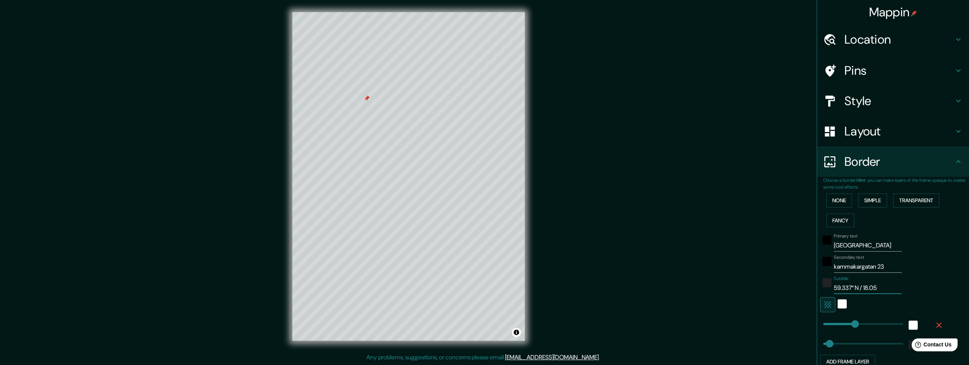
type input "59.337° N / 18.056"
type input "245"
type input "49"
type input "59.337° N / 18.056°"
type input "245"
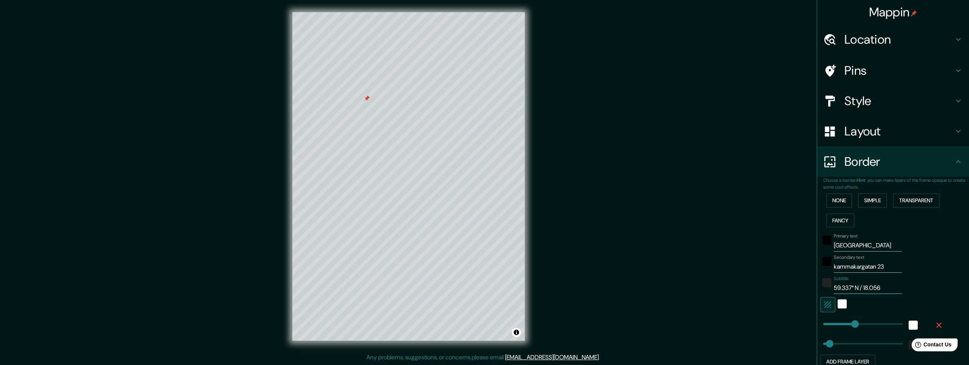
type input "49"
type input "59.337° N / 18.056°"
type input "245"
type input "49"
type input "59.337° N / 18.056° E"
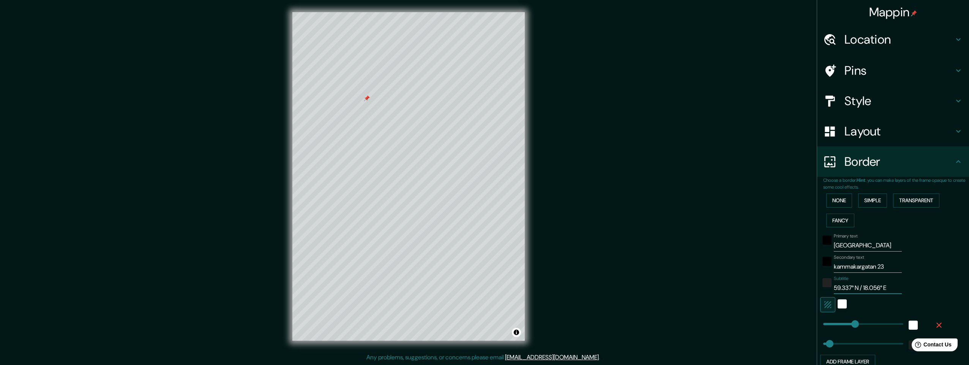
type input "245"
type input "49"
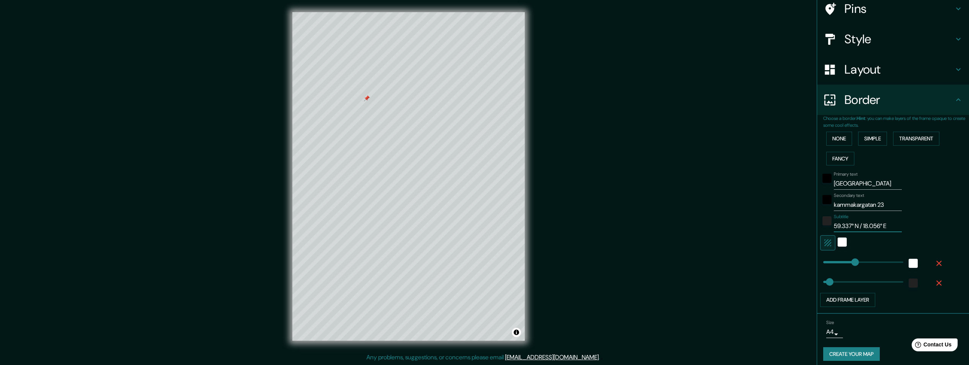
scroll to position [67, 0]
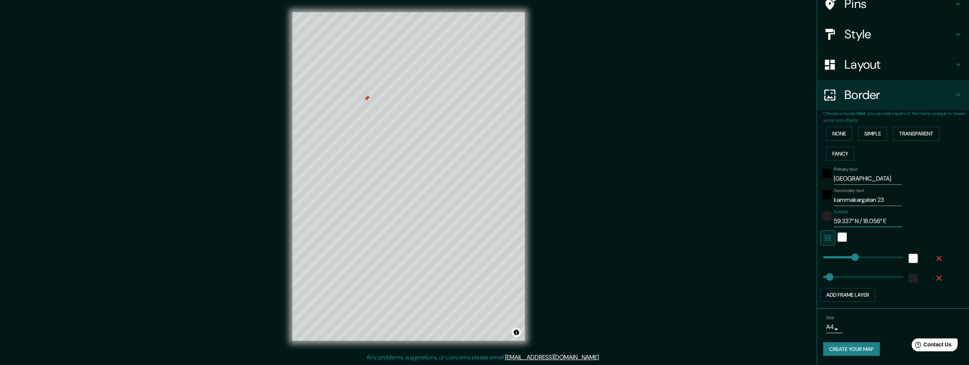
type input "59.337° N / 18.056° E"
click at [841, 349] on button "Create your map" at bounding box center [851, 350] width 57 height 14
click at [841, 349] on div "Create your map" at bounding box center [893, 350] width 140 height 14
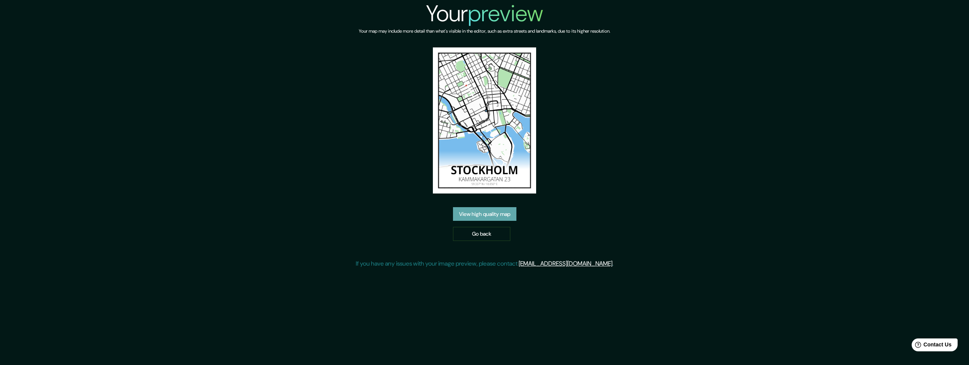
click at [491, 216] on link "View high quality map" at bounding box center [484, 214] width 63 height 14
click at [491, 216] on div "Your preview Your map may include more detail than what's visible in the editor…" at bounding box center [484, 182] width 969 height 365
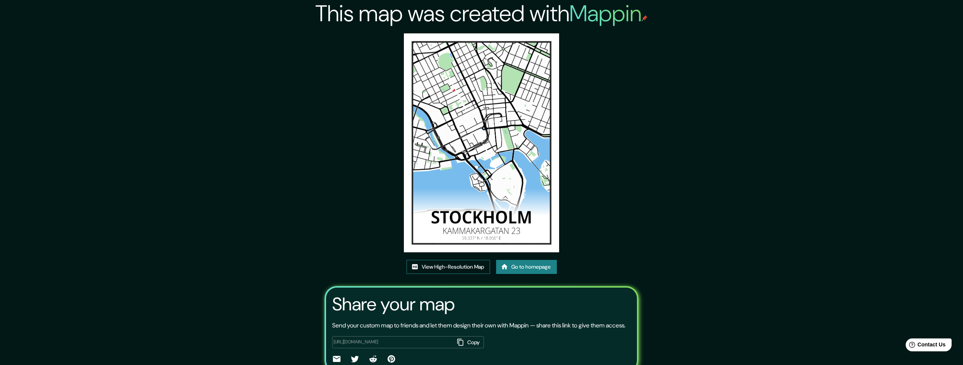
click at [453, 265] on link "View High-Resolution Map" at bounding box center [449, 267] width 84 height 14
